Goal: Task Accomplishment & Management: Manage account settings

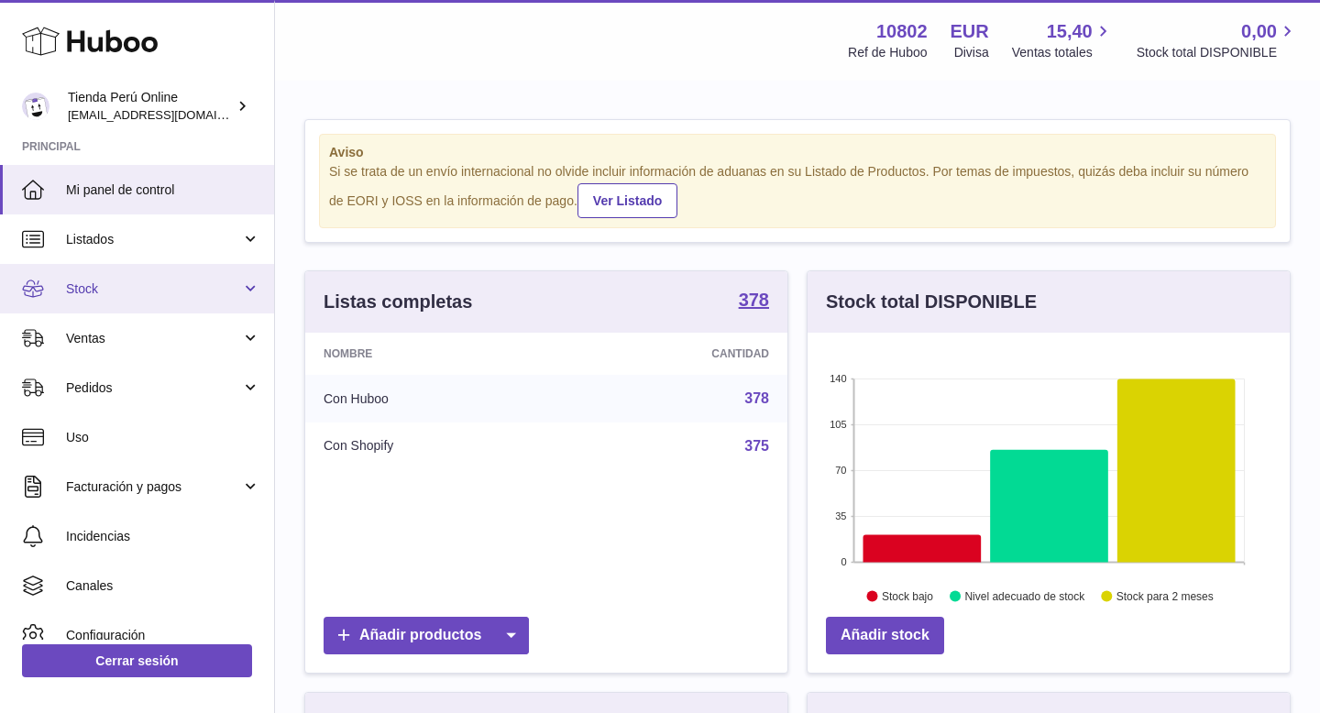
click at [144, 295] on span "Stock" at bounding box center [153, 288] width 175 height 17
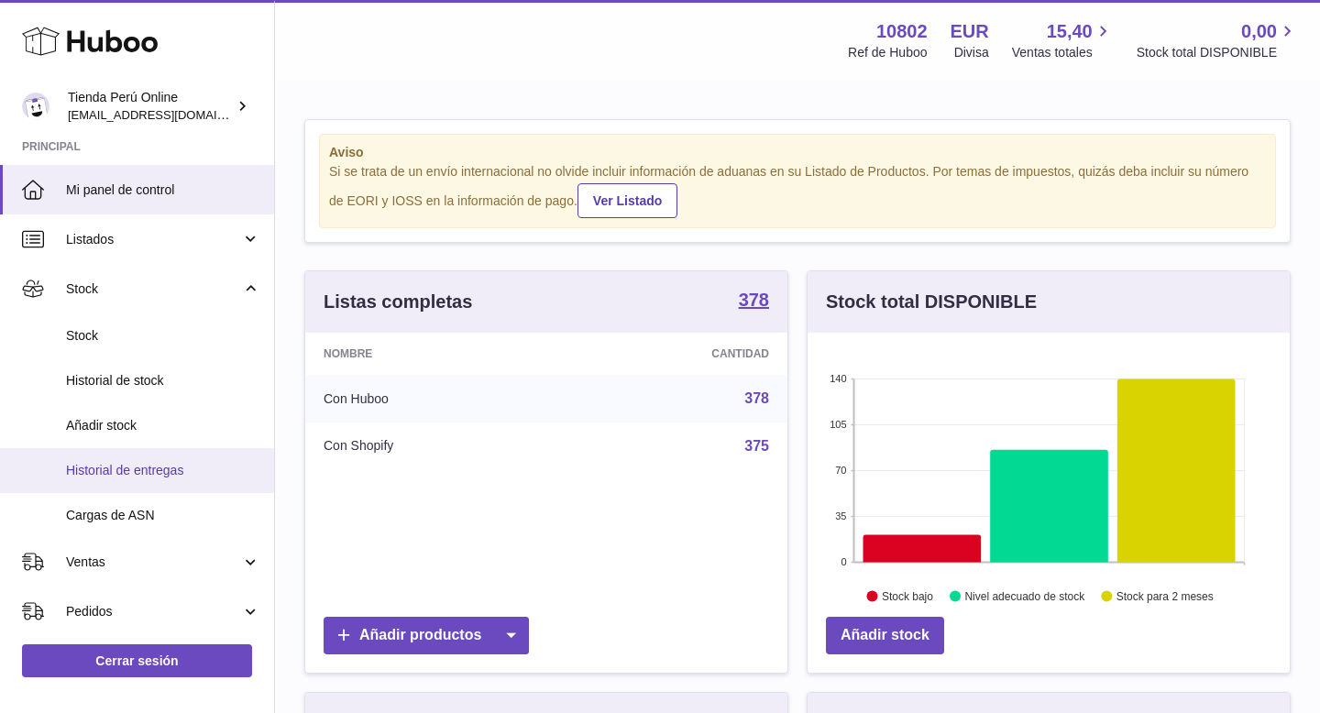
click at [162, 466] on span "Historial de entregas" at bounding box center [163, 470] width 194 height 17
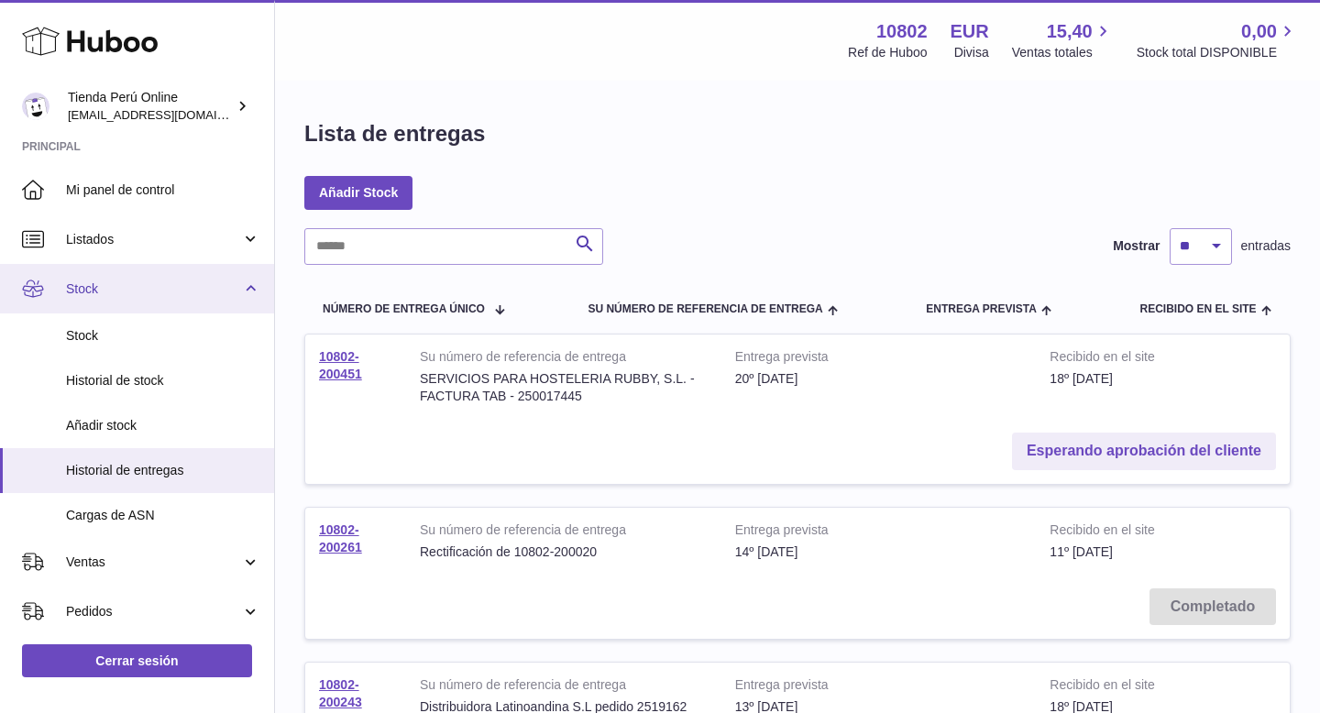
click at [134, 293] on span "Stock" at bounding box center [153, 288] width 175 height 17
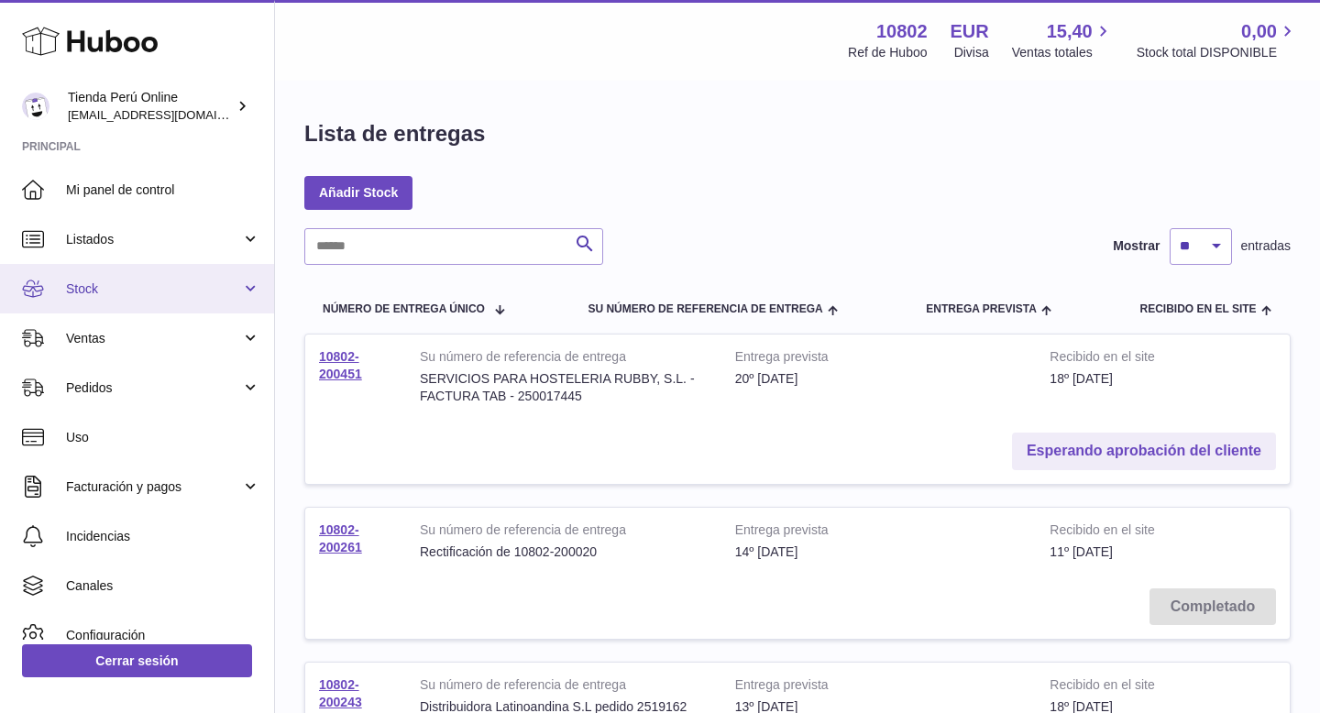
click at [134, 293] on span "Stock" at bounding box center [153, 288] width 175 height 17
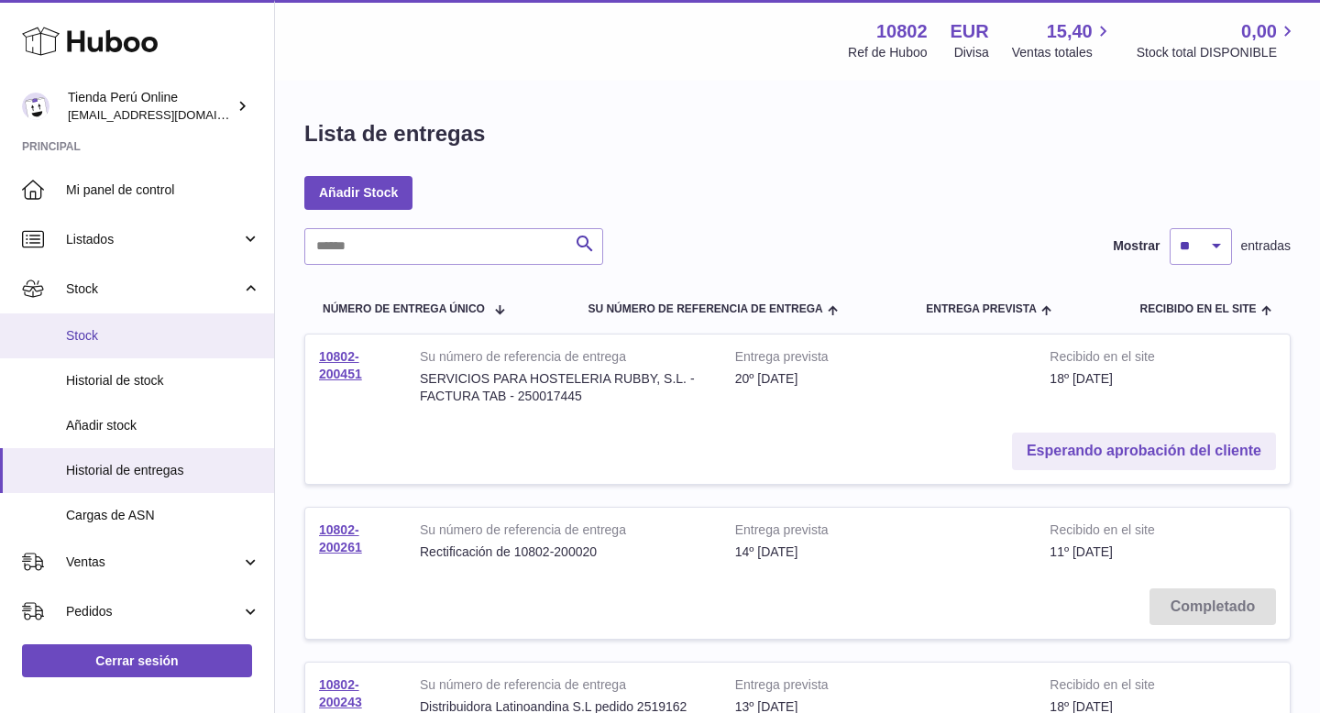
click at [136, 331] on span "Stock" at bounding box center [163, 335] width 194 height 17
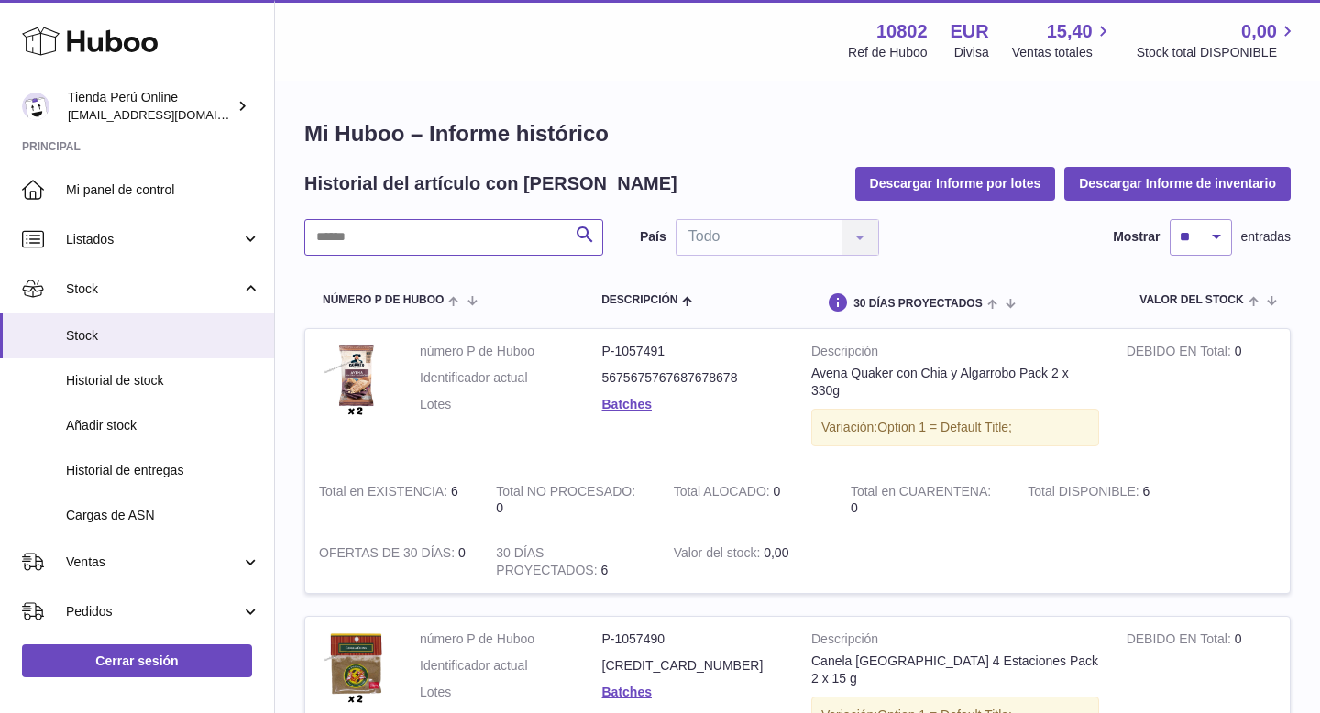
click at [346, 243] on input "text" at bounding box center [453, 237] width 299 height 37
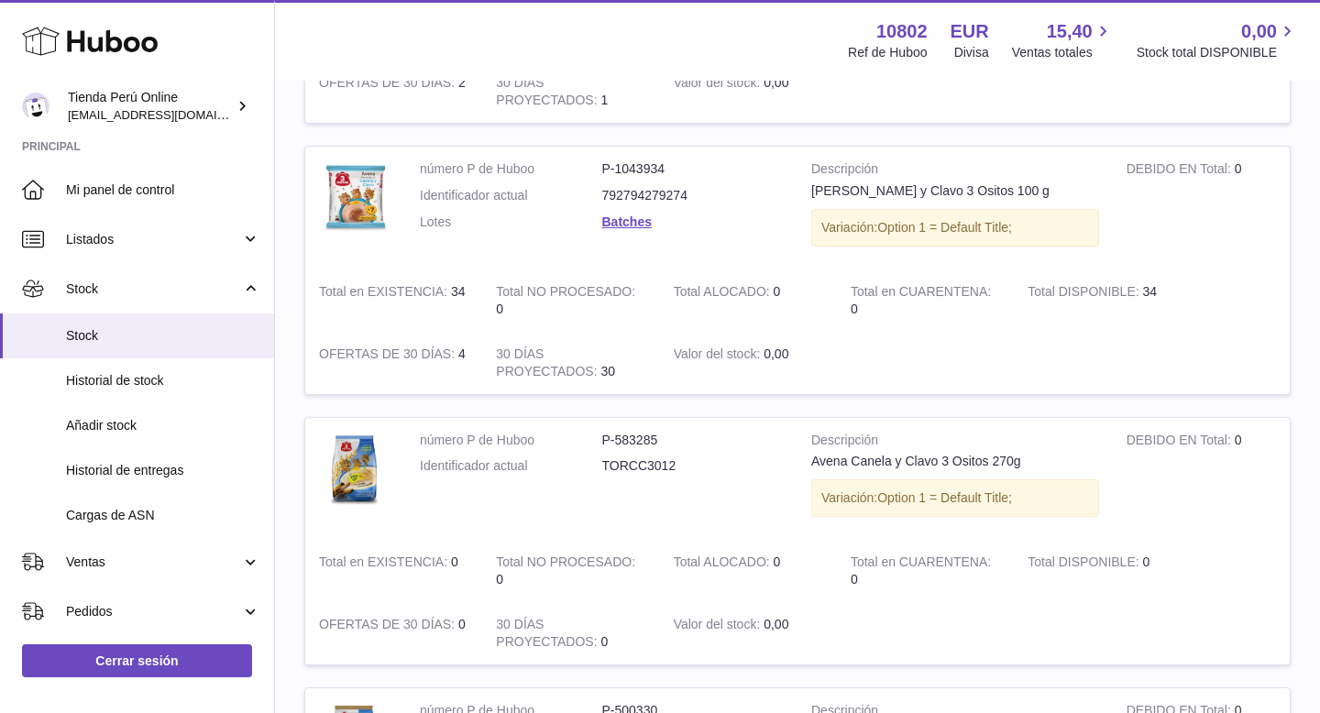
scroll to position [1819, 0]
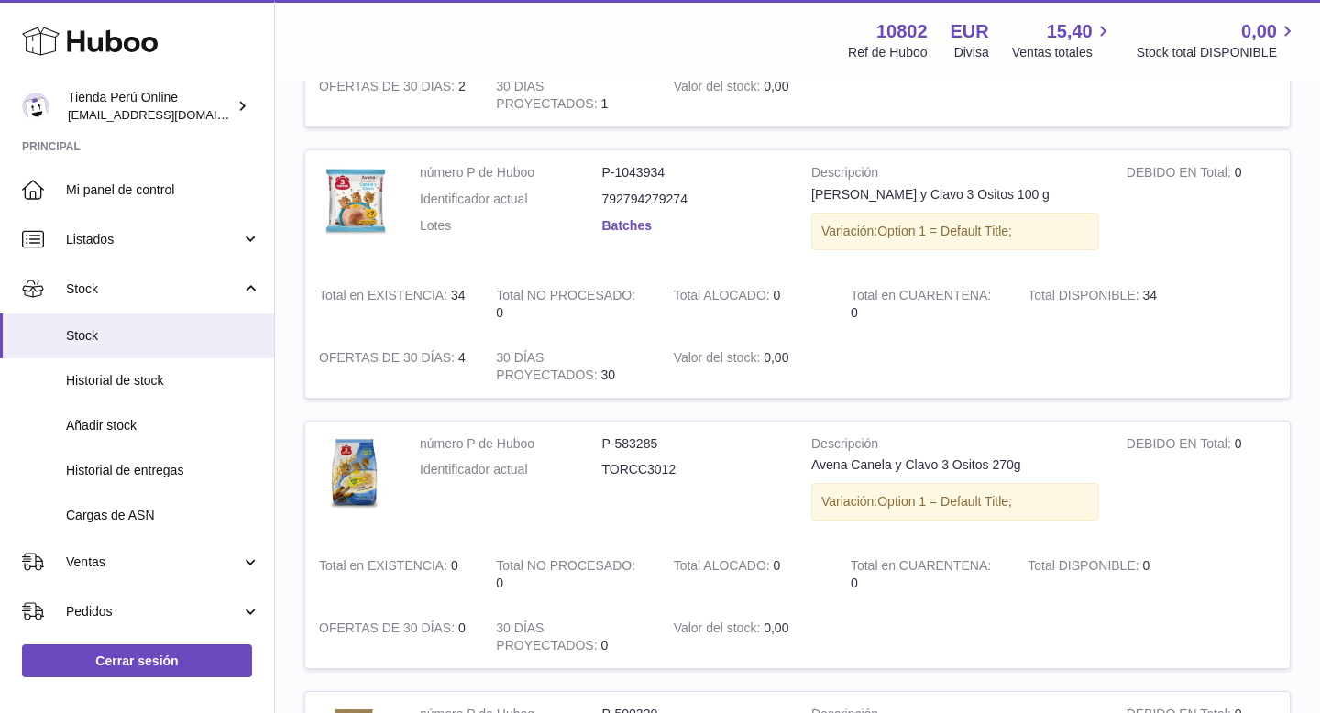
type input "*****"
click at [631, 227] on link "Batches" at bounding box center [626, 225] width 49 height 15
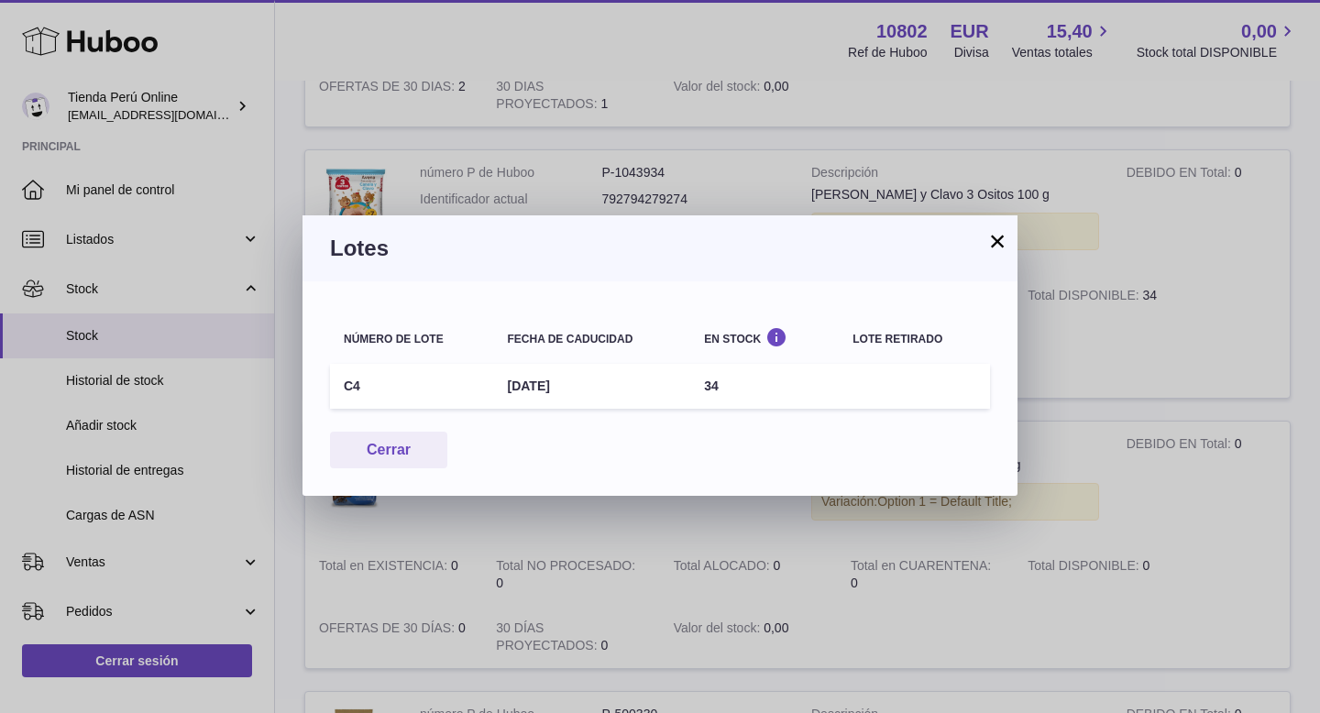
click at [992, 239] on button "×" at bounding box center [997, 241] width 22 height 22
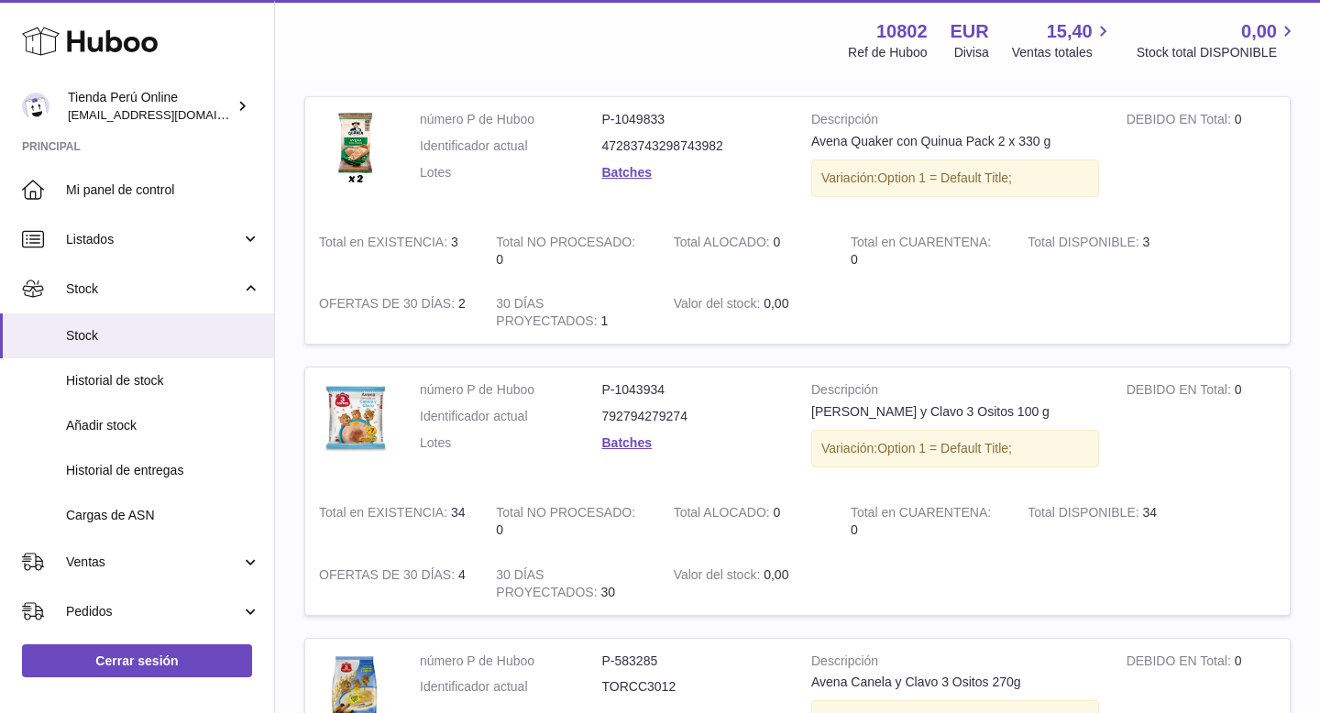
scroll to position [1597, 0]
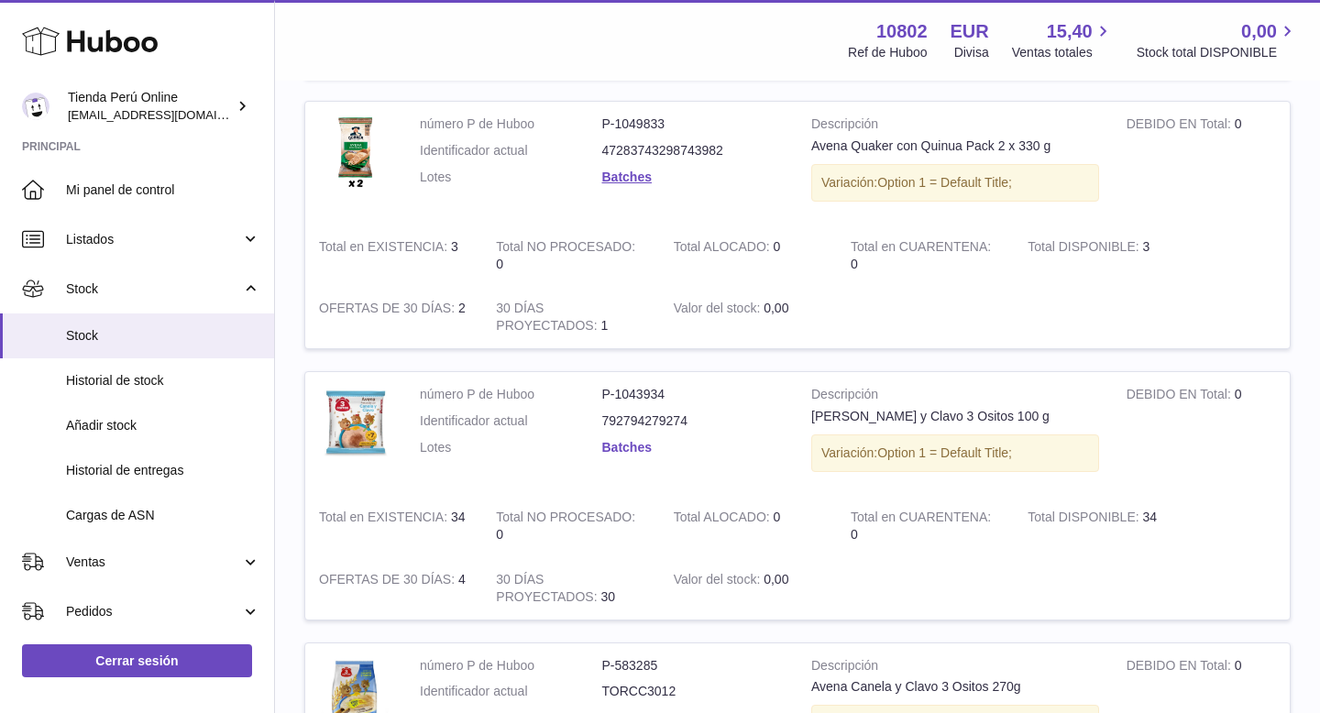
click at [617, 447] on link "Batches" at bounding box center [626, 447] width 49 height 15
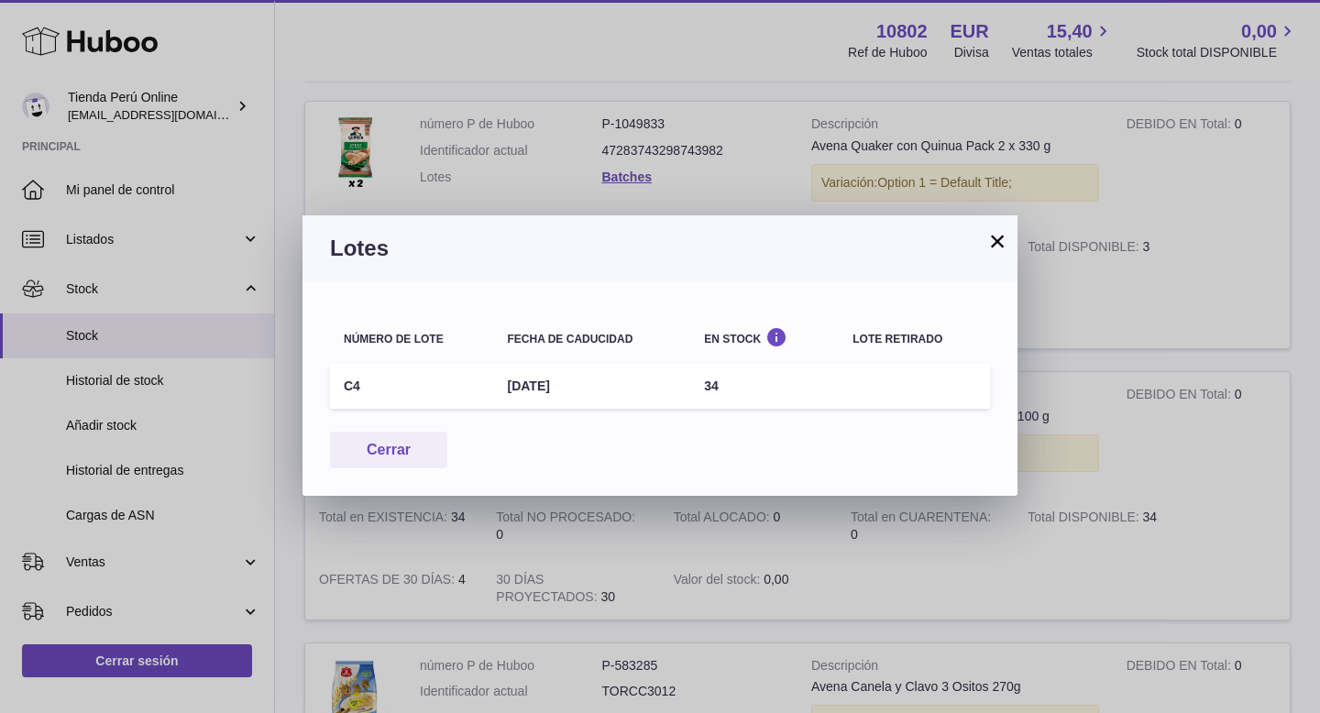
click at [1005, 242] on button "×" at bounding box center [997, 241] width 22 height 22
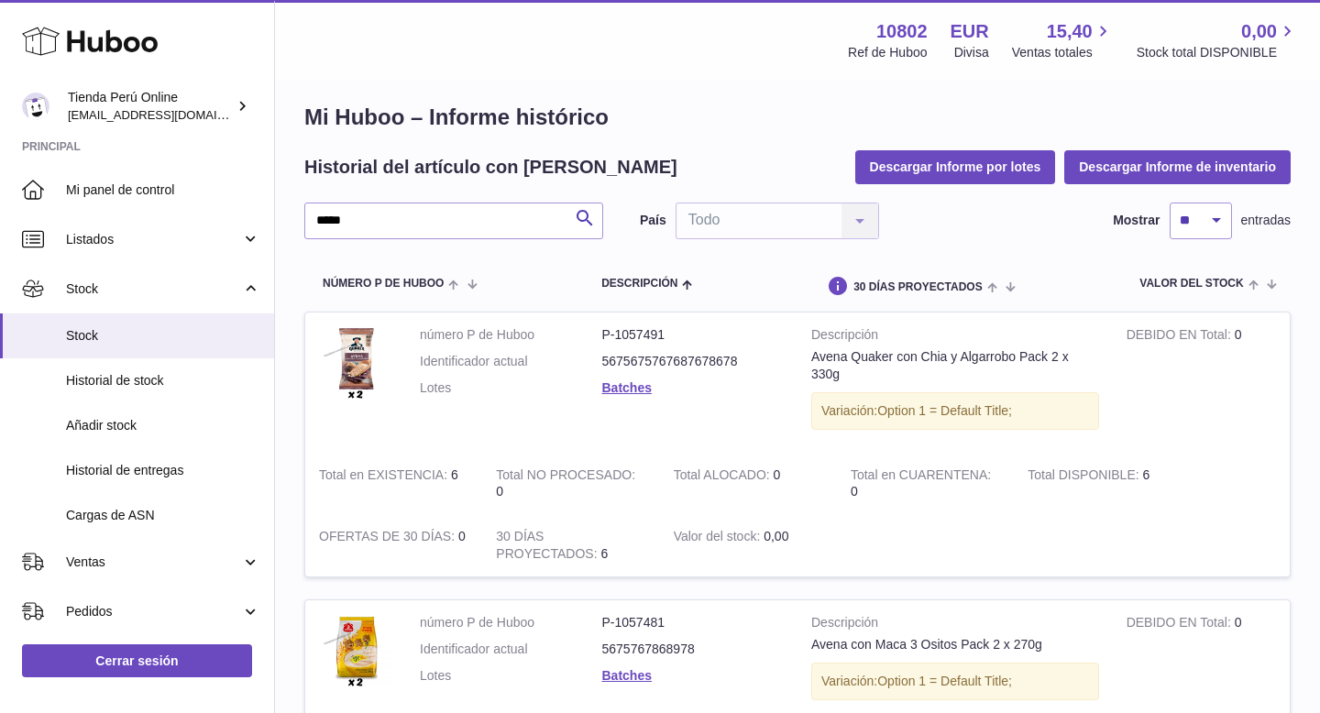
scroll to position [0, 0]
